Goal: Transaction & Acquisition: Purchase product/service

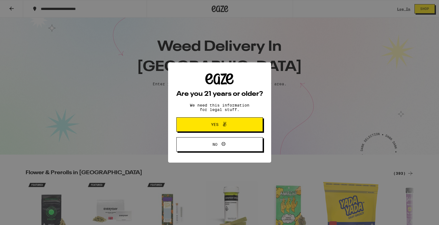
click at [223, 123] on icon at bounding box center [224, 124] width 7 height 7
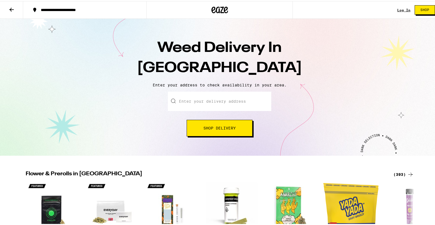
click at [188, 100] on input "Enter your delivery address" at bounding box center [219, 99] width 103 height 19
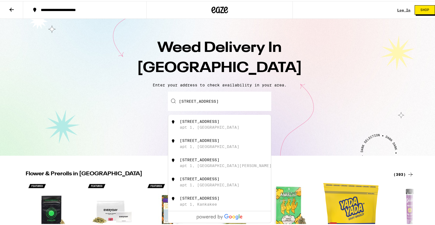
click at [202, 122] on div "[STREET_ADDRESS]" at bounding box center [200, 120] width 40 height 4
type input "[STREET_ADDRESS]"
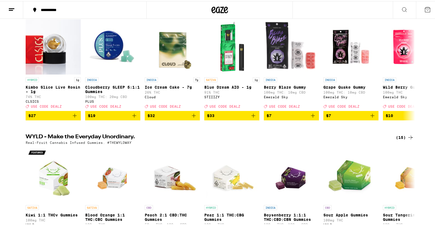
scroll to position [83, 0]
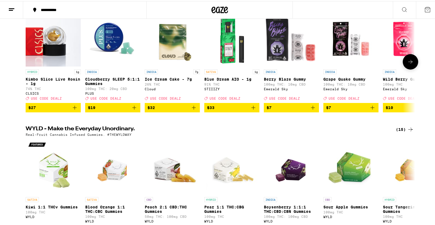
click at [410, 64] on icon at bounding box center [410, 60] width 7 height 7
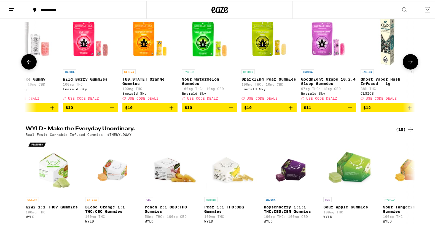
scroll to position [0, 328]
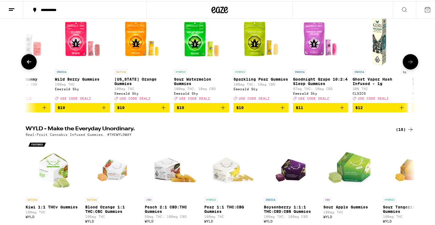
click at [30, 64] on icon at bounding box center [29, 60] width 7 height 7
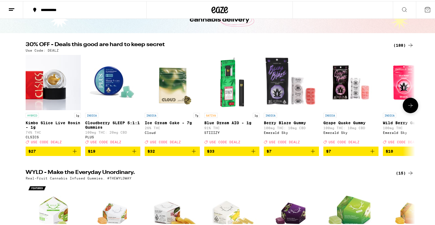
scroll to position [0, 0]
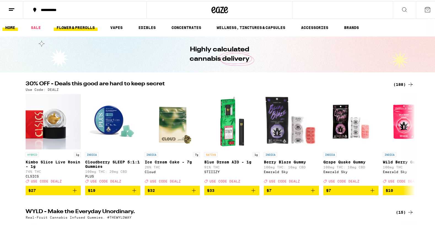
click at [73, 26] on link "FLOWER & PREROLLS" at bounding box center [76, 26] width 44 height 7
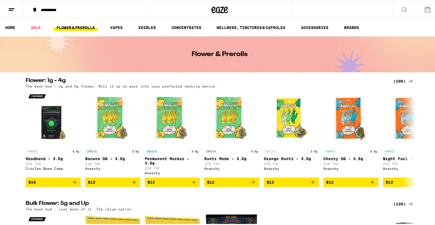
click at [409, 80] on icon at bounding box center [410, 80] width 4 height 4
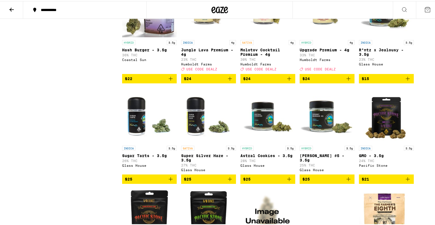
scroll to position [469, 0]
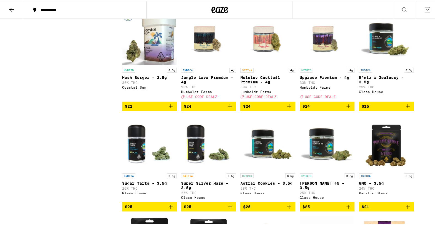
click at [271, 108] on span "$24" at bounding box center [267, 105] width 49 height 7
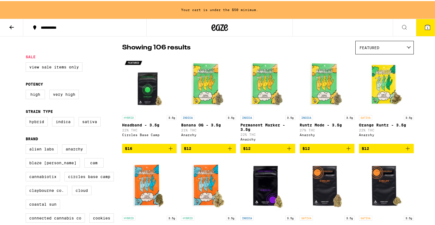
scroll to position [0, 0]
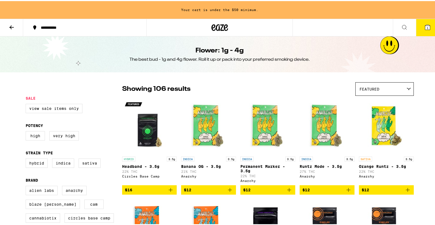
click at [10, 24] on icon at bounding box center [11, 26] width 7 height 7
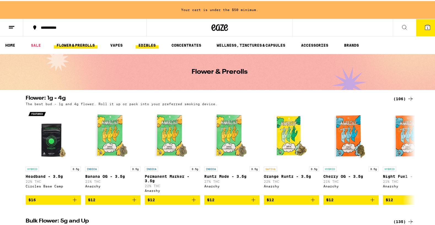
click at [147, 44] on link "EDIBLES" at bounding box center [147, 44] width 23 height 7
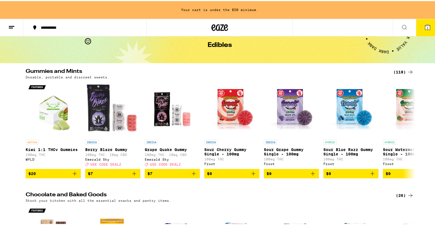
scroll to position [28, 0]
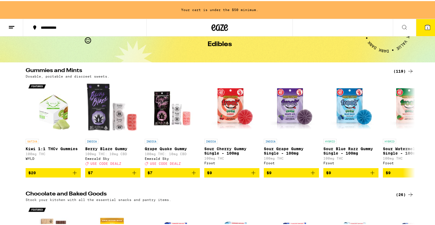
click at [399, 69] on div "(119)" at bounding box center [403, 70] width 20 height 7
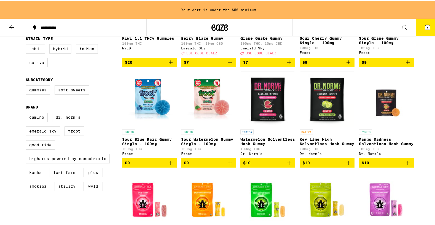
scroll to position [138, 0]
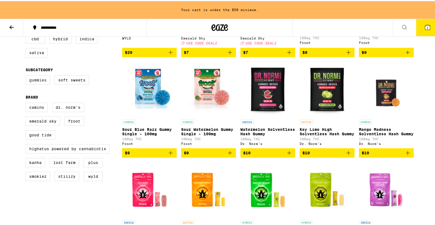
click at [36, 83] on label "Gummies" at bounding box center [38, 78] width 25 height 9
click at [27, 75] on input "Gummies" at bounding box center [27, 75] width 0 height 0
checkbox input "true"
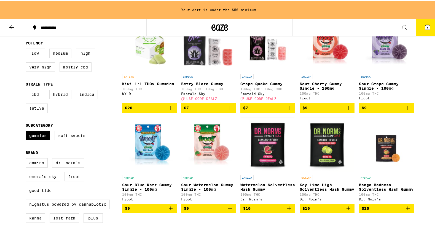
scroll to position [83, 0]
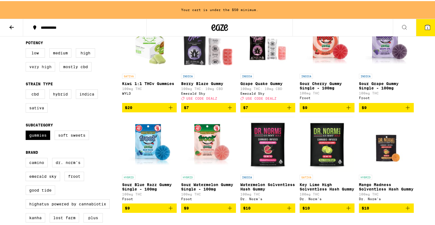
click at [41, 67] on label "Very High" at bounding box center [40, 65] width 29 height 9
click at [27, 48] on input "Very High" at bounding box center [27, 48] width 0 height 0
checkbox input "true"
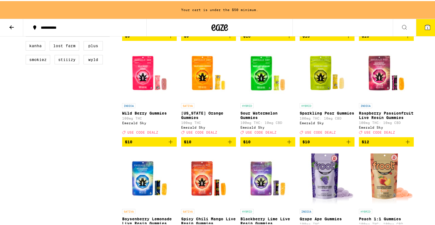
scroll to position [193, 0]
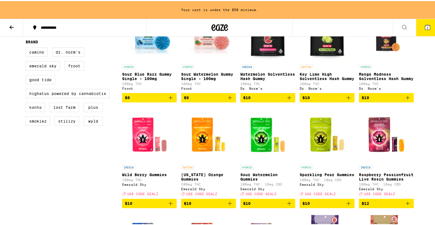
click at [32, 111] on label "Kanha" at bounding box center [36, 105] width 20 height 9
click at [27, 47] on input "Kanha" at bounding box center [27, 47] width 0 height 0
checkbox input "true"
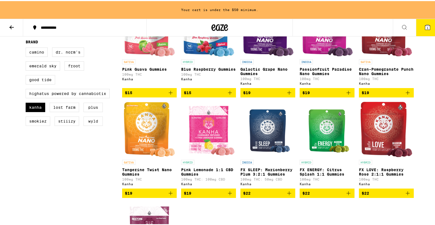
click at [90, 125] on label "WYLD" at bounding box center [93, 119] width 19 height 9
click at [27, 47] on input "WYLD" at bounding box center [27, 47] width 0 height 0
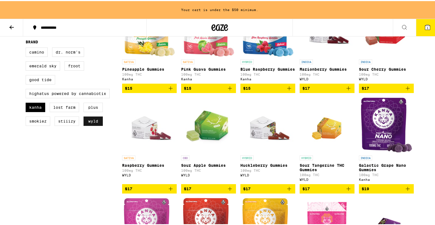
click at [93, 125] on label "WYLD" at bounding box center [93, 119] width 19 height 9
click at [27, 47] on input "WYLD" at bounding box center [27, 47] width 0 height 0
checkbox input "false"
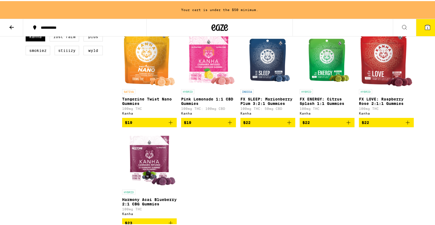
scroll to position [193, 0]
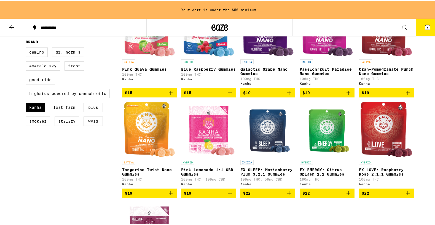
click at [267, 195] on span "$22" at bounding box center [267, 192] width 49 height 7
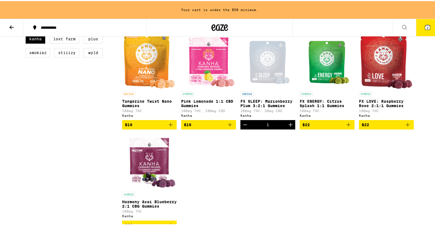
scroll to position [248, 0]
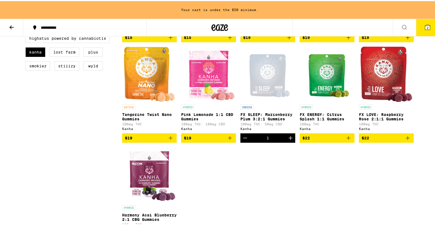
click at [391, 140] on span "$22" at bounding box center [386, 136] width 49 height 7
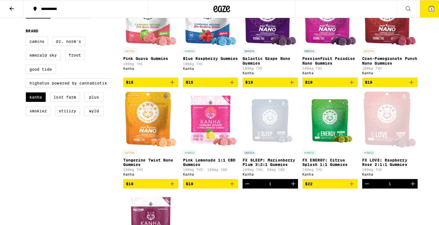
scroll to position [120, 0]
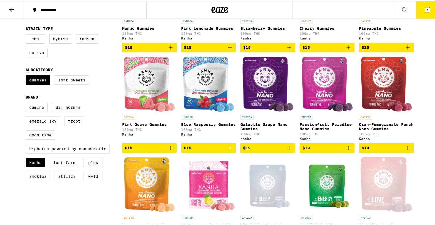
click at [427, 8] on span "3" at bounding box center [428, 8] width 2 height 3
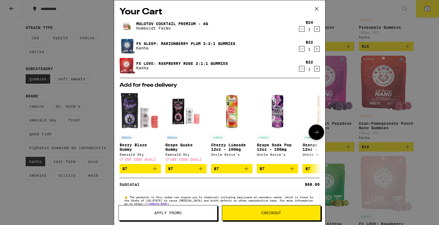
click at [313, 132] on icon at bounding box center [316, 132] width 7 height 7
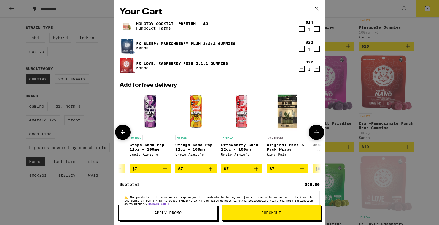
scroll to position [0, 136]
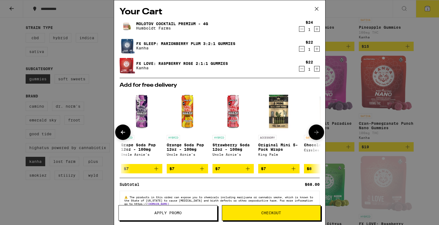
click at [313, 132] on icon at bounding box center [316, 132] width 7 height 7
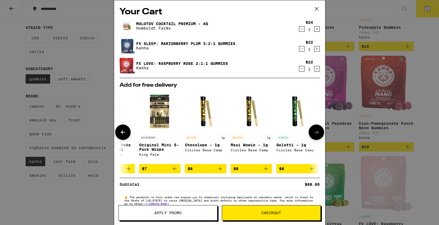
scroll to position [0, 262]
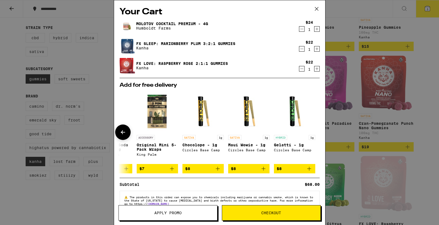
click at [121, 132] on icon at bounding box center [123, 132] width 7 height 7
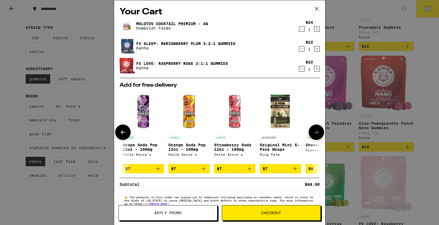
scroll to position [0, 126]
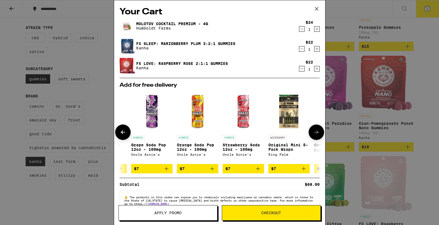
click at [121, 131] on icon at bounding box center [123, 132] width 7 height 7
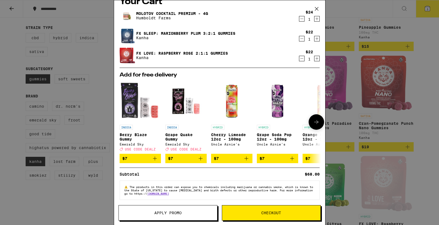
scroll to position [16, 0]
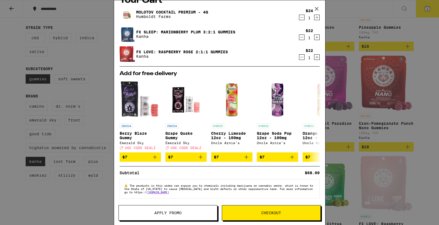
click at [274, 212] on span "Checkout" at bounding box center [271, 213] width 20 height 4
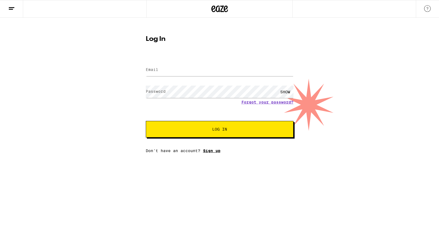
click at [210, 151] on link "Sign up" at bounding box center [211, 150] width 17 height 4
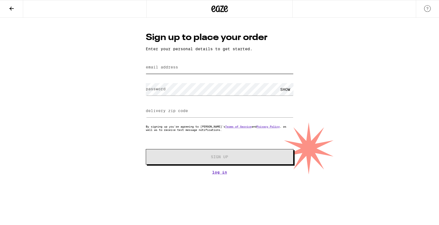
click at [186, 64] on input "email address" at bounding box center [220, 67] width 148 height 12
type input "[EMAIL_ADDRESS][DOMAIN_NAME]"
click at [286, 89] on div "SHOW" at bounding box center [285, 89] width 17 height 12
click at [189, 113] on input "delivery zip code" at bounding box center [220, 111] width 148 height 12
type input "94117"
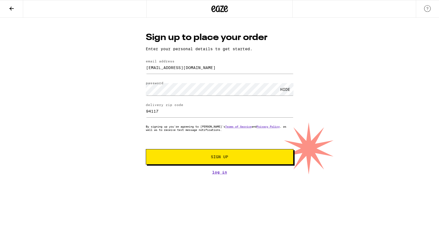
click at [226, 157] on span "Sign Up" at bounding box center [219, 157] width 17 height 4
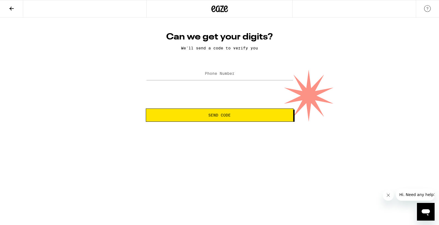
click at [217, 116] on span "Send Code" at bounding box center [219, 115] width 22 height 4
type input "[PHONE_NUMBER]"
click at [216, 116] on span "Send Code" at bounding box center [219, 115] width 22 height 4
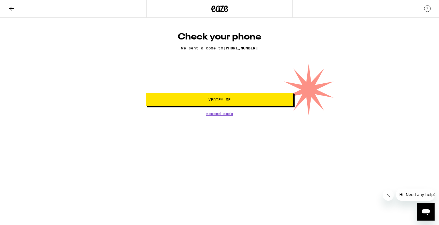
click at [192, 74] on input "tel" at bounding box center [194, 74] width 11 height 16
type input "9"
type input "7"
type input "1"
type input "0"
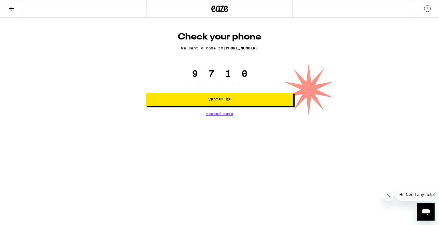
click at [221, 99] on span "Verify Me" at bounding box center [219, 100] width 22 height 4
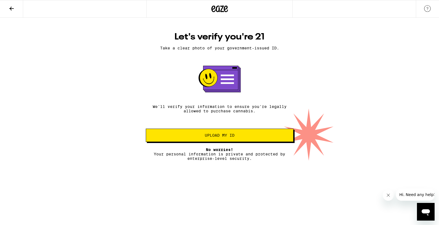
click at [238, 136] on span "Upload my ID" at bounding box center [220, 135] width 138 height 4
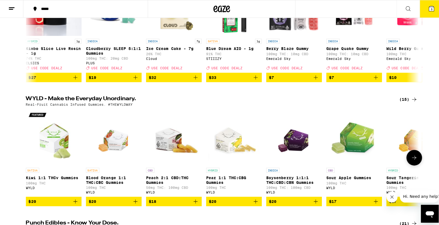
scroll to position [110, 0]
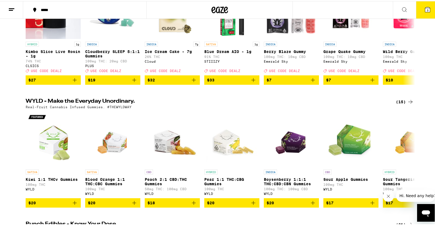
click at [427, 8] on span "3" at bounding box center [428, 8] width 2 height 3
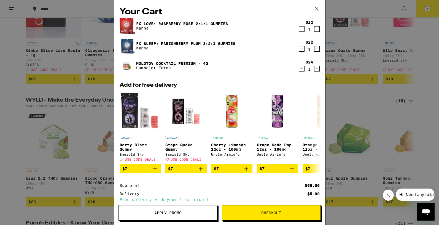
click at [262, 214] on span "Checkout" at bounding box center [271, 213] width 20 height 4
